Goal: Information Seeking & Learning: Find specific fact

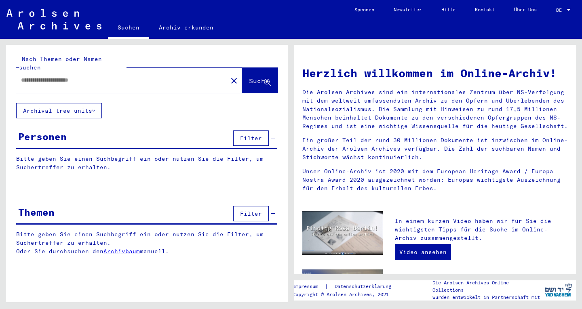
type input "**********"
drag, startPoint x: 249, startPoint y: 138, endPoint x: 249, endPoint y: 133, distance: 4.9
click at [249, 137] on div "Filter" at bounding box center [253, 138] width 44 height 19
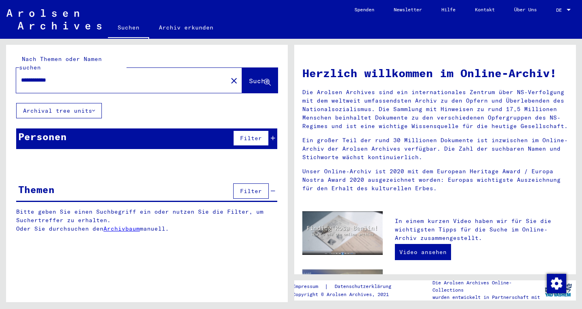
click at [250, 68] on button "Suche" at bounding box center [260, 80] width 36 height 25
click at [269, 77] on span "Suche" at bounding box center [260, 81] width 22 height 8
click at [91, 104] on button "Archival tree units" at bounding box center [59, 110] width 86 height 15
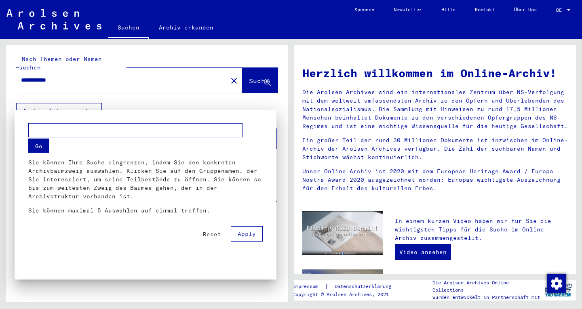
drag, startPoint x: 55, startPoint y: 136, endPoint x: 57, endPoint y: 130, distance: 6.2
click at [57, 132] on input "text" at bounding box center [135, 130] width 214 height 14
click at [57, 129] on input "text" at bounding box center [135, 130] width 214 height 14
type input "**********"
click at [43, 146] on button "Go" at bounding box center [38, 146] width 21 height 14
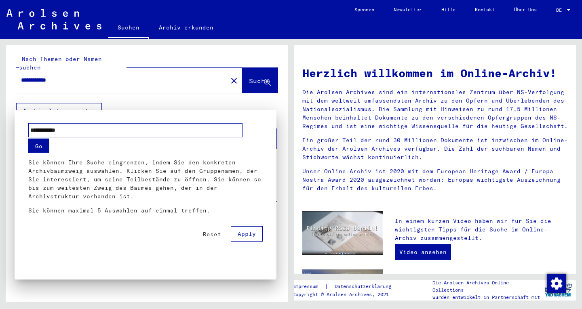
click at [242, 232] on span "Apply" at bounding box center [247, 233] width 18 height 7
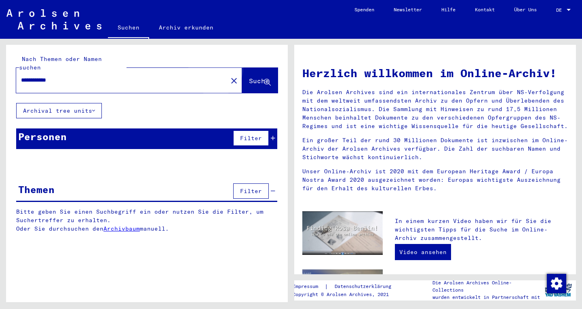
click at [249, 77] on span "Suche" at bounding box center [259, 81] width 20 height 8
click at [191, 76] on input "**********" at bounding box center [119, 80] width 197 height 8
drag, startPoint x: 231, startPoint y: 129, endPoint x: 240, endPoint y: 129, distance: 9.7
click at [231, 129] on div "Personen Filter" at bounding box center [146, 139] width 261 height 21
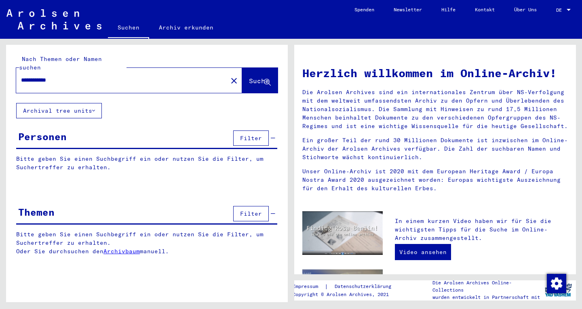
click at [261, 135] on span "Filter" at bounding box center [251, 138] width 22 height 7
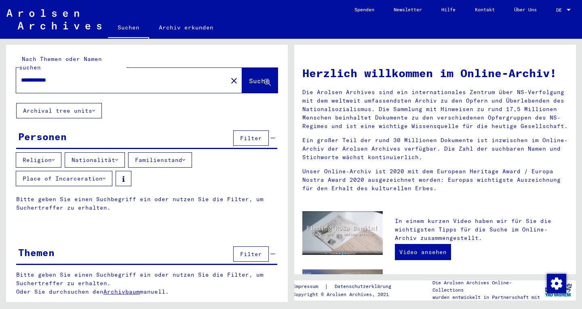
click at [159, 152] on button "Familienstand" at bounding box center [160, 159] width 64 height 15
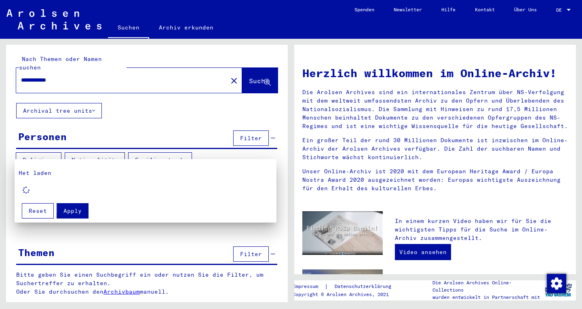
click at [67, 212] on span "Apply" at bounding box center [72, 210] width 18 height 7
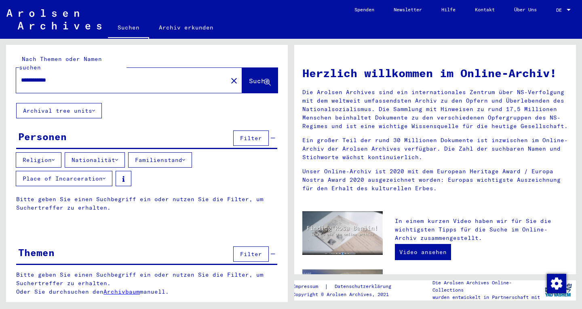
click at [69, 171] on button "Place of Incarceration" at bounding box center [64, 178] width 97 height 15
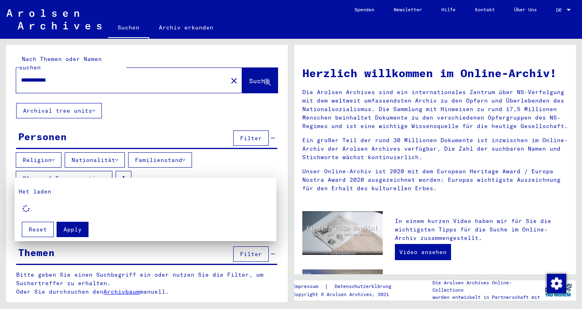
click at [164, 103] on div at bounding box center [291, 154] width 582 height 309
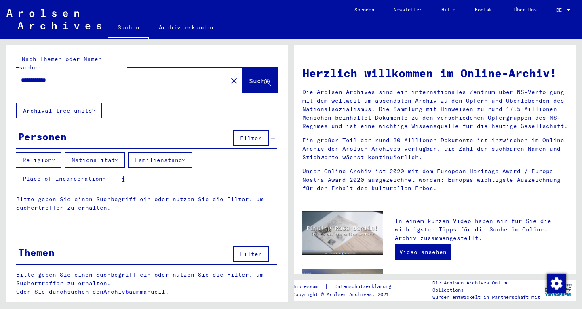
click at [239, 131] on button "Filter" at bounding box center [251, 138] width 36 height 15
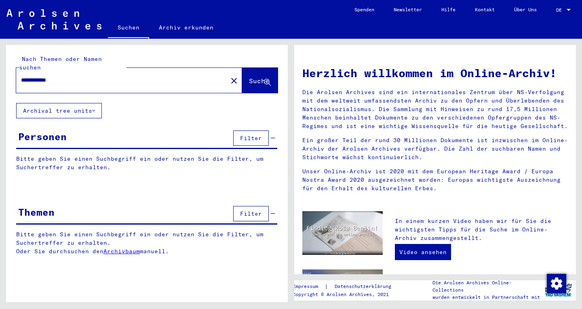
click at [245, 135] on span "Filter" at bounding box center [251, 138] width 22 height 7
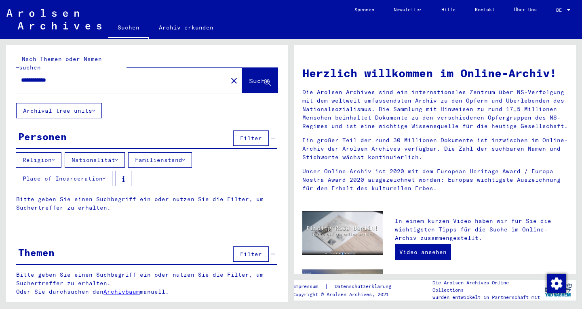
click at [272, 129] on div "Filter" at bounding box center [253, 138] width 44 height 19
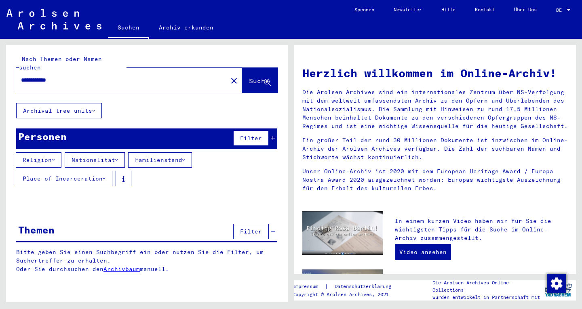
drag, startPoint x: 236, startPoint y: 58, endPoint x: 245, endPoint y: 68, distance: 13.2
click at [237, 60] on div "**********" at bounding box center [146, 74] width 261 height 38
click at [249, 77] on span "Suche" at bounding box center [259, 81] width 20 height 8
click at [191, 76] on input "**********" at bounding box center [119, 80] width 197 height 8
click at [259, 77] on span "Suche" at bounding box center [259, 81] width 20 height 8
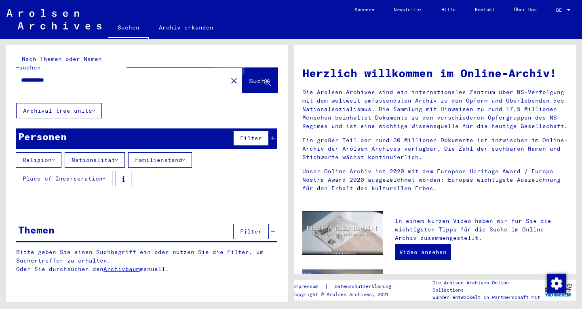
drag, startPoint x: 257, startPoint y: 69, endPoint x: 263, endPoint y: 72, distance: 6.7
click at [257, 77] on span "Suche" at bounding box center [259, 81] width 20 height 8
click at [266, 79] on icon at bounding box center [267, 82] width 7 height 7
drag, startPoint x: 266, startPoint y: 73, endPoint x: 152, endPoint y: 73, distance: 114.4
click at [254, 77] on span "Suche" at bounding box center [260, 81] width 22 height 8
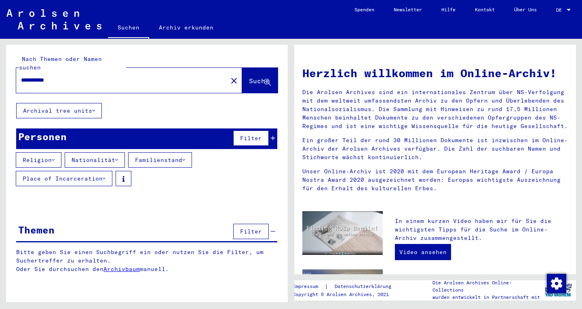
click at [151, 76] on input "**********" at bounding box center [119, 80] width 197 height 8
type input "**********"
click at [57, 104] on button "Archival tree units" at bounding box center [59, 110] width 86 height 15
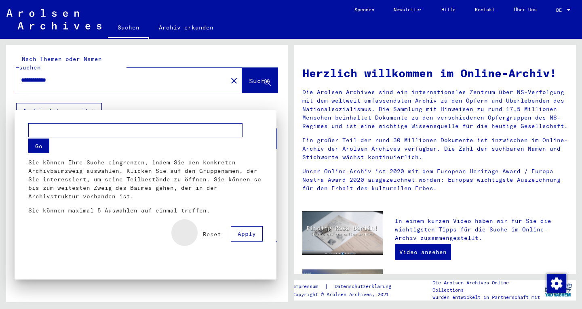
click at [210, 236] on span "Reset" at bounding box center [212, 234] width 18 height 7
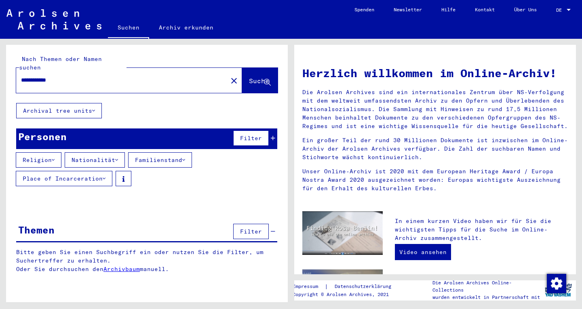
click at [210, 236] on yv-its-grid-expansion-panel "Themen Filter Bitte geben Sie einen Suchbegriff ein oder nutzen Sie die Filter,…" at bounding box center [147, 254] width 282 height 64
click at [257, 135] on span "Filter" at bounding box center [251, 138] width 22 height 7
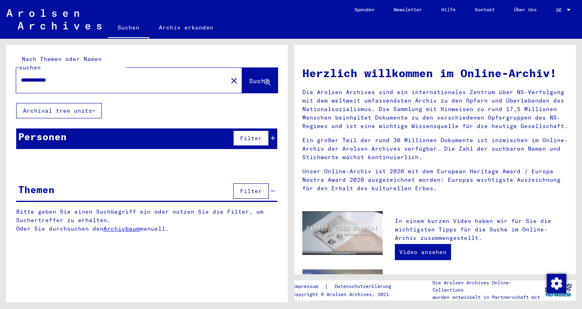
click at [274, 188] on div "Filter" at bounding box center [253, 190] width 44 height 19
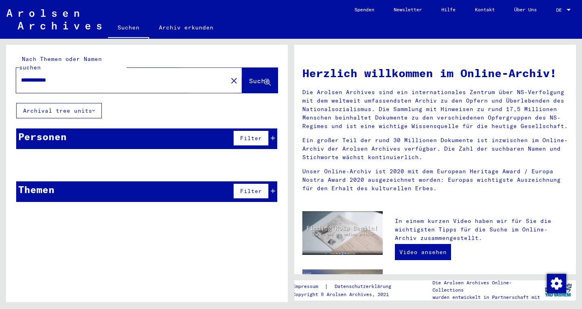
click at [249, 77] on span "Suche" at bounding box center [259, 81] width 20 height 8
drag, startPoint x: 240, startPoint y: 74, endPoint x: 157, endPoint y: 69, distance: 83.0
click at [242, 72] on button "Suche" at bounding box center [260, 80] width 36 height 25
click at [157, 76] on input "**********" at bounding box center [119, 80] width 197 height 8
